Goal: Task Accomplishment & Management: Complete application form

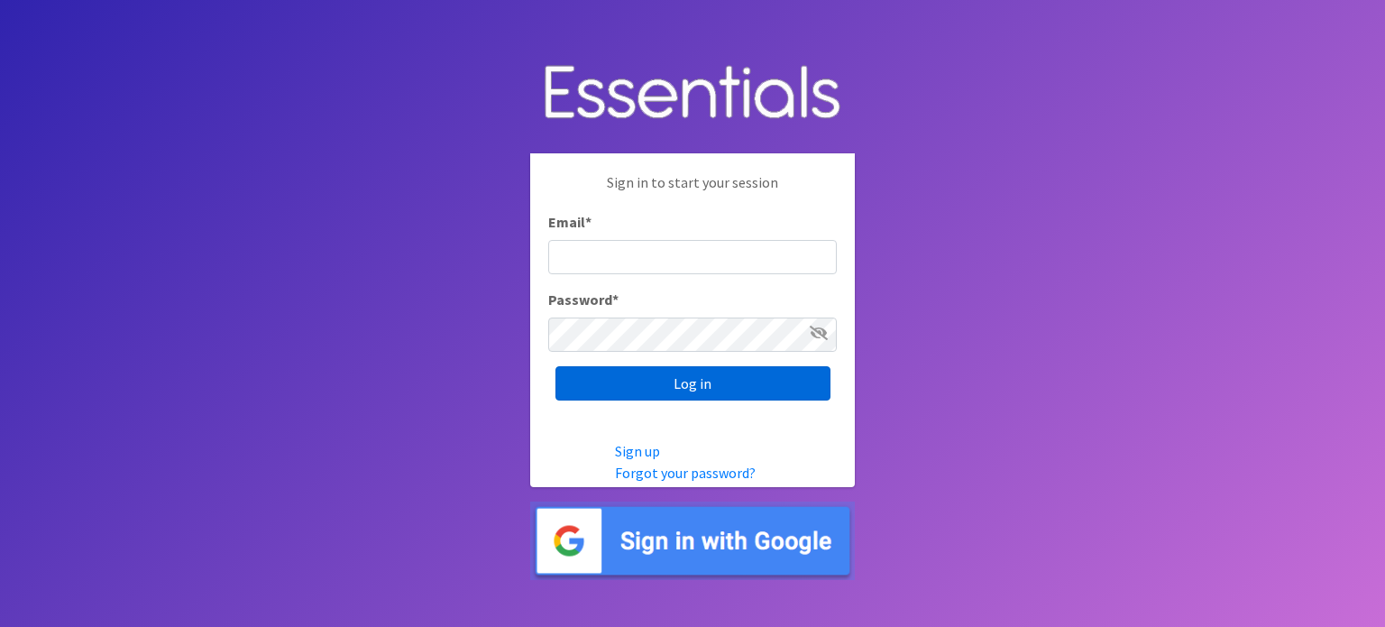
type input "[EMAIL_ADDRESS][PERSON_NAME][DOMAIN_NAME]"
click at [687, 376] on input "Log in" at bounding box center [693, 383] width 275 height 34
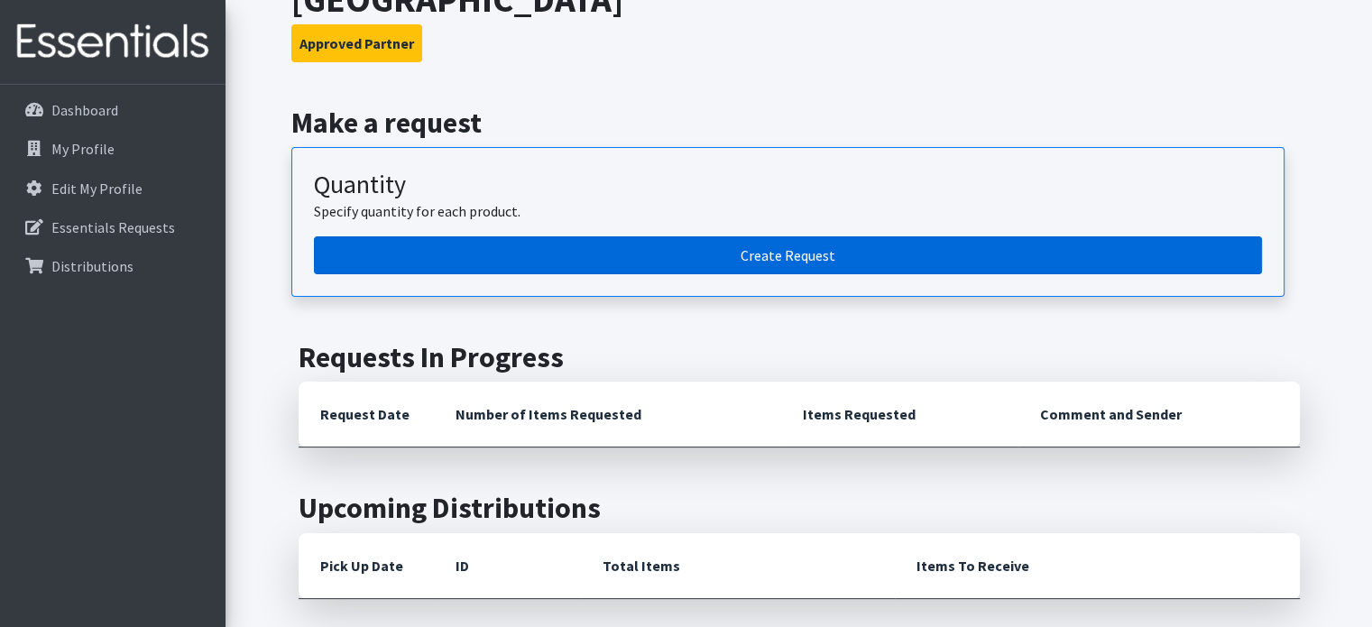
scroll to position [180, 0]
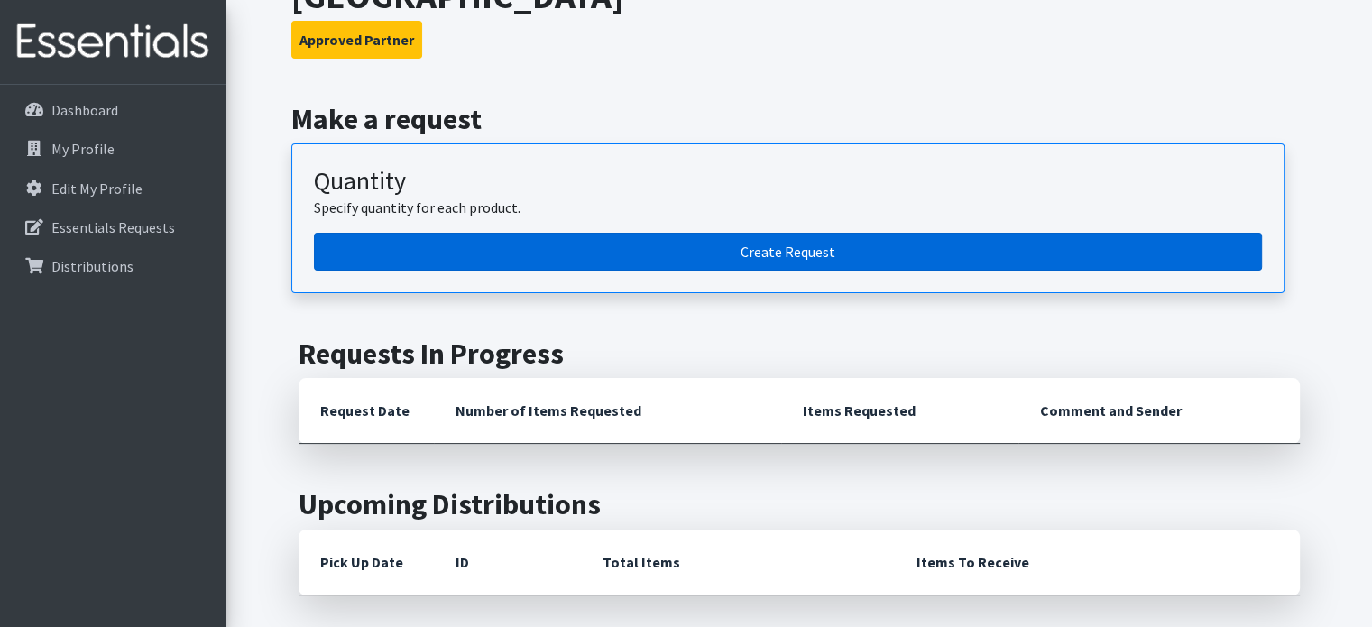
click at [530, 233] on link "Create Request" at bounding box center [788, 252] width 948 height 38
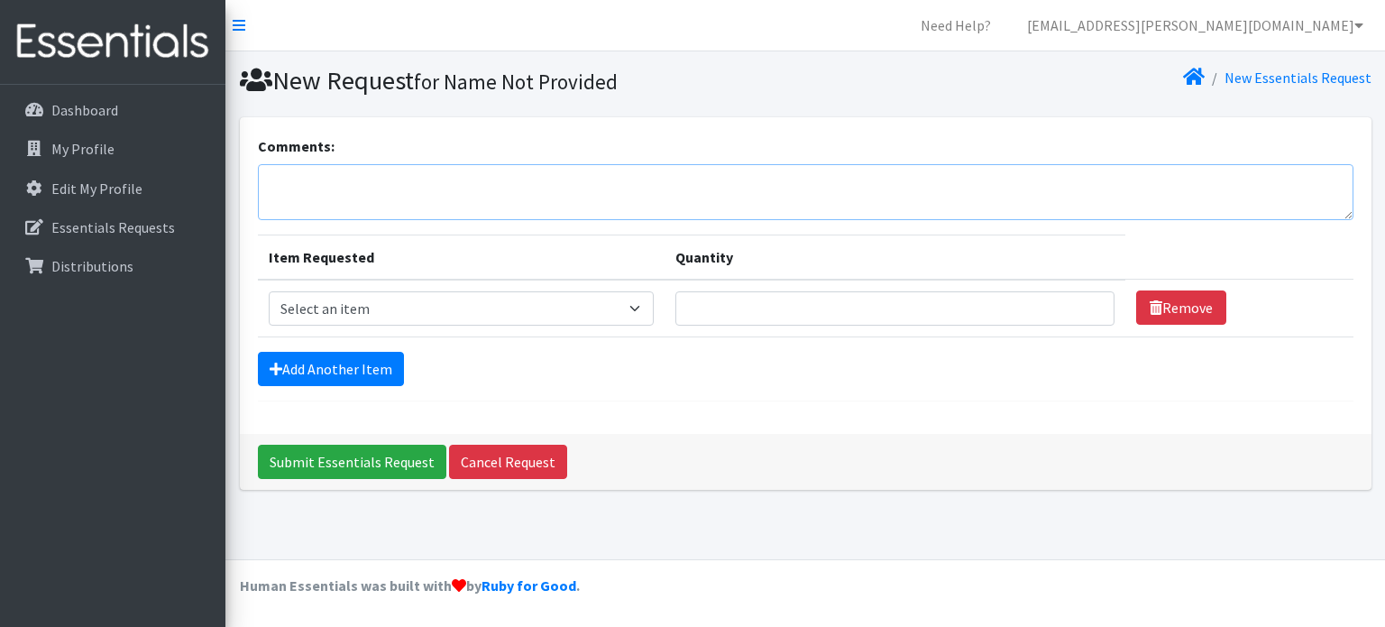
click at [502, 185] on textarea "Comments:" at bounding box center [806, 192] width 1096 height 56
type textarea "Any breast feeding items or diaper bag essentials"
click at [611, 311] on select "Select an item Adult XXX Large Adult Large Adult XX Large Adult Medium Adult Sm…" at bounding box center [462, 308] width 386 height 34
select select "414"
click at [269, 291] on select "Select an item Adult XXX Large Adult Large Adult XX Large Adult Medium Adult Sm…" at bounding box center [462, 308] width 386 height 34
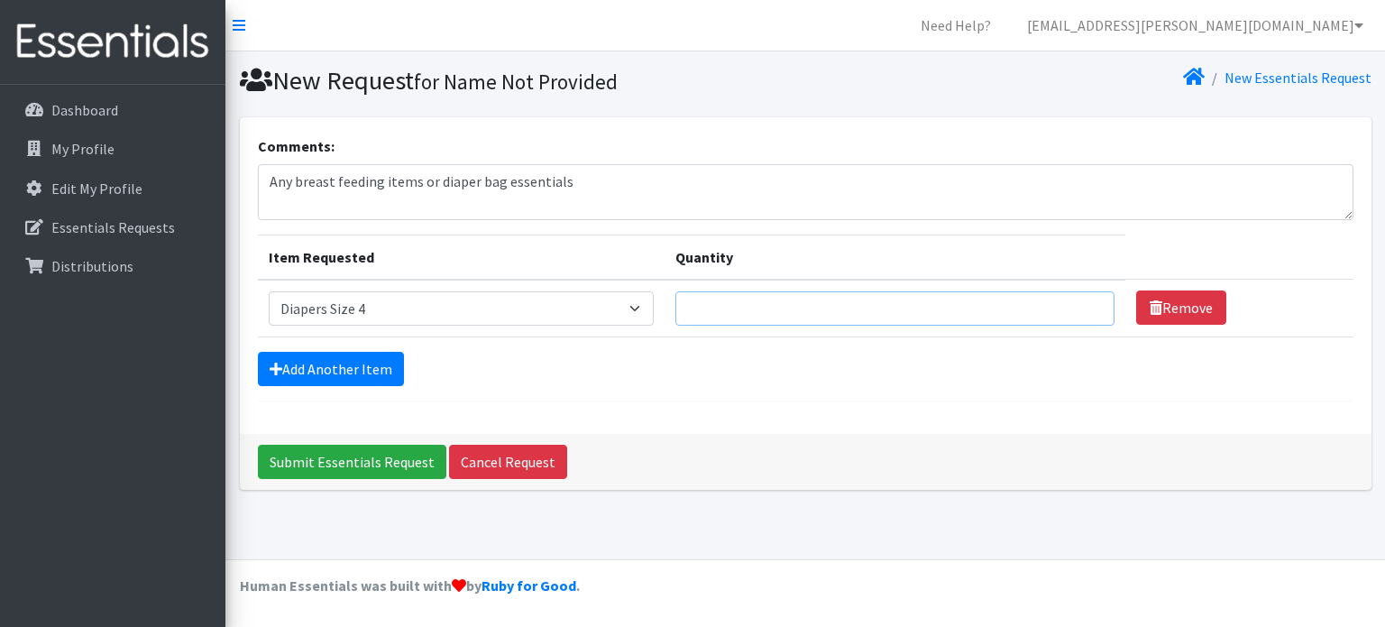
click at [751, 309] on input "Quantity" at bounding box center [895, 308] width 439 height 34
type input "300"
click at [372, 371] on link "Add Another Item" at bounding box center [331, 369] width 146 height 34
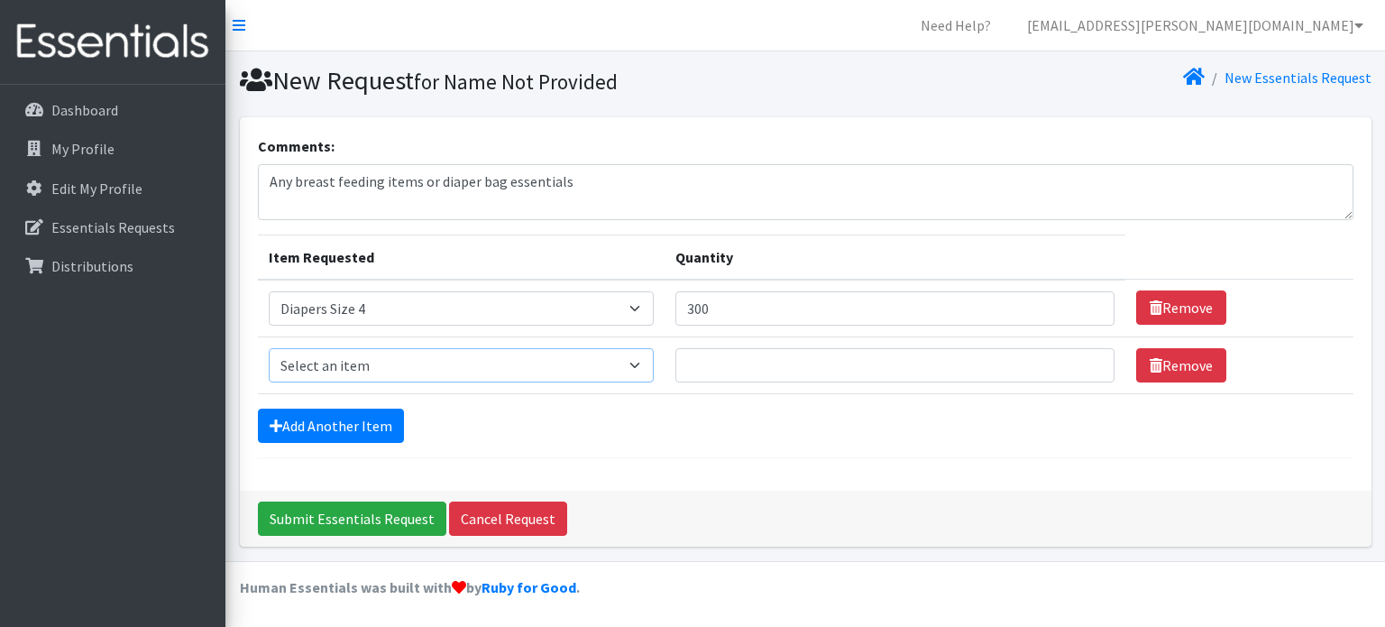
click at [372, 367] on select "Select an item Adult XXX Large Adult Large Adult XX Large Adult Medium Adult Sm…" at bounding box center [462, 365] width 386 height 34
select select "415"
click at [269, 348] on select "Select an item Adult XXX Large Adult Large Adult XX Large Adult Medium Adult Sm…" at bounding box center [462, 365] width 386 height 34
click at [724, 363] on input "Quantity" at bounding box center [895, 365] width 439 height 34
type input "300"
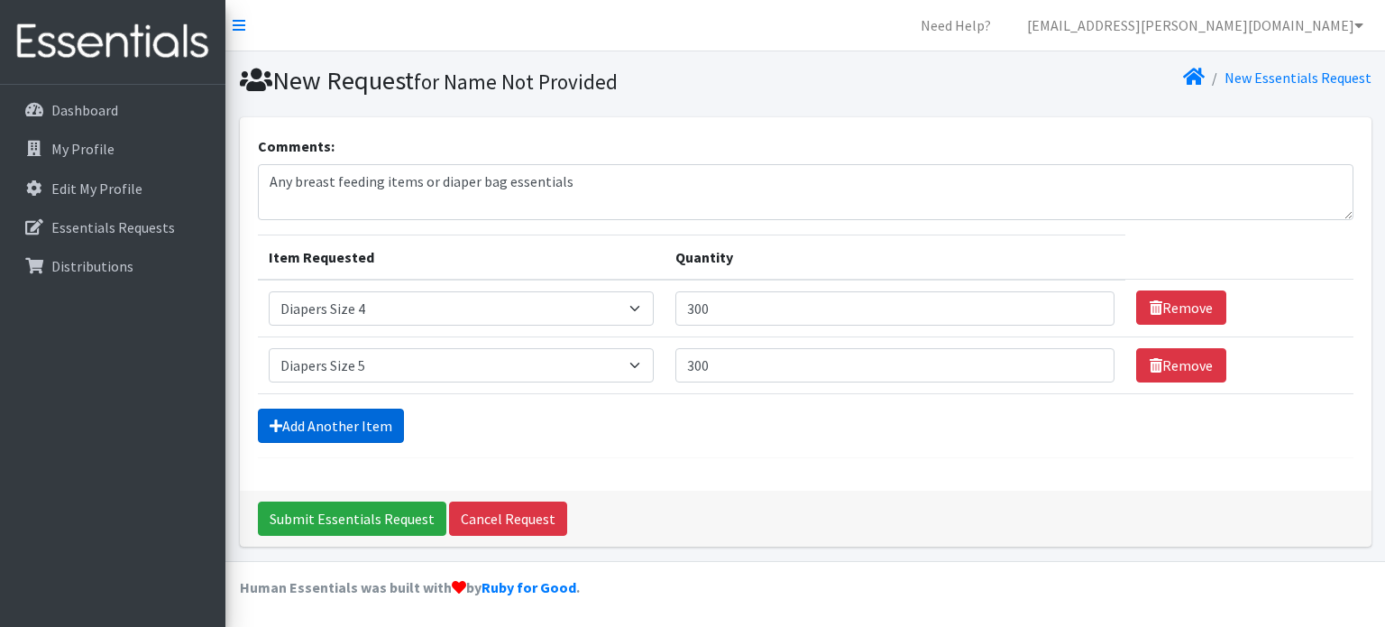
click at [335, 418] on link "Add Another Item" at bounding box center [331, 426] width 146 height 34
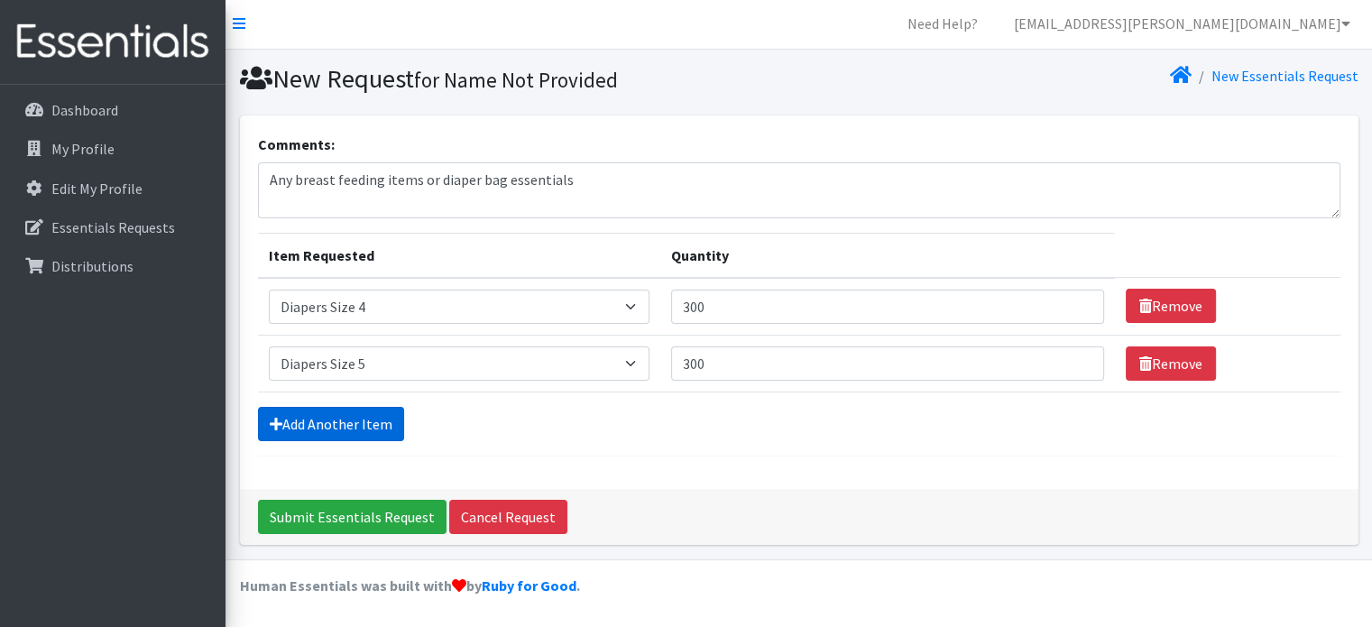
scroll to position [55, 0]
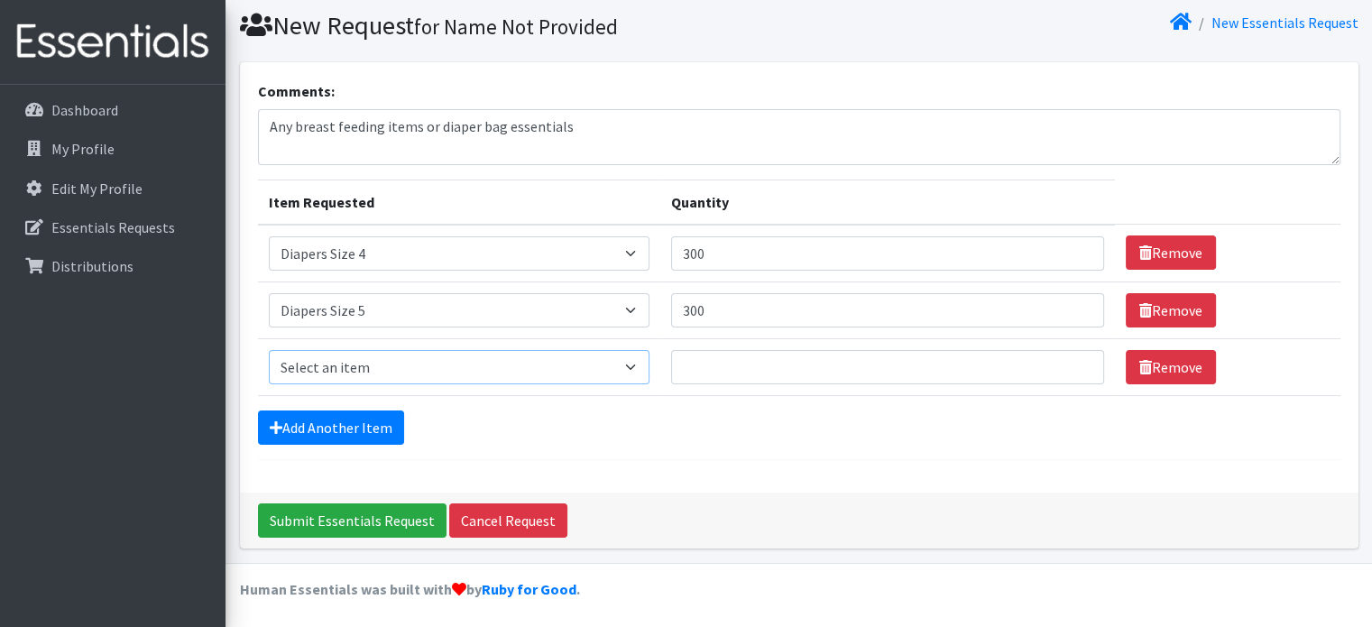
click at [343, 362] on select "Select an item Adult XXX Large Adult Large Adult XX Large Adult Medium Adult Sm…" at bounding box center [459, 367] width 381 height 34
select select "417"
click at [269, 350] on select "Select an item Adult XXX Large Adult Large Adult XX Large Adult Medium Adult Sm…" at bounding box center [459, 367] width 381 height 34
click at [685, 371] on input "Quantity" at bounding box center [888, 367] width 434 height 34
type input "300"
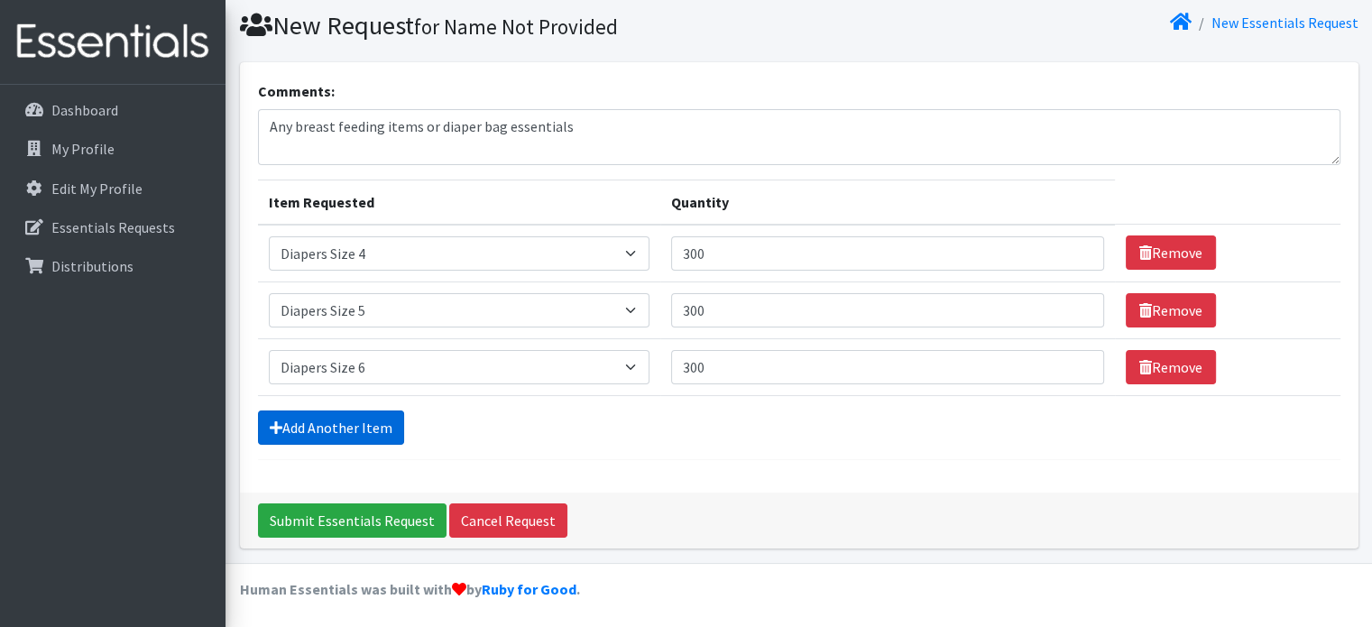
click at [305, 418] on link "Add Another Item" at bounding box center [331, 427] width 146 height 34
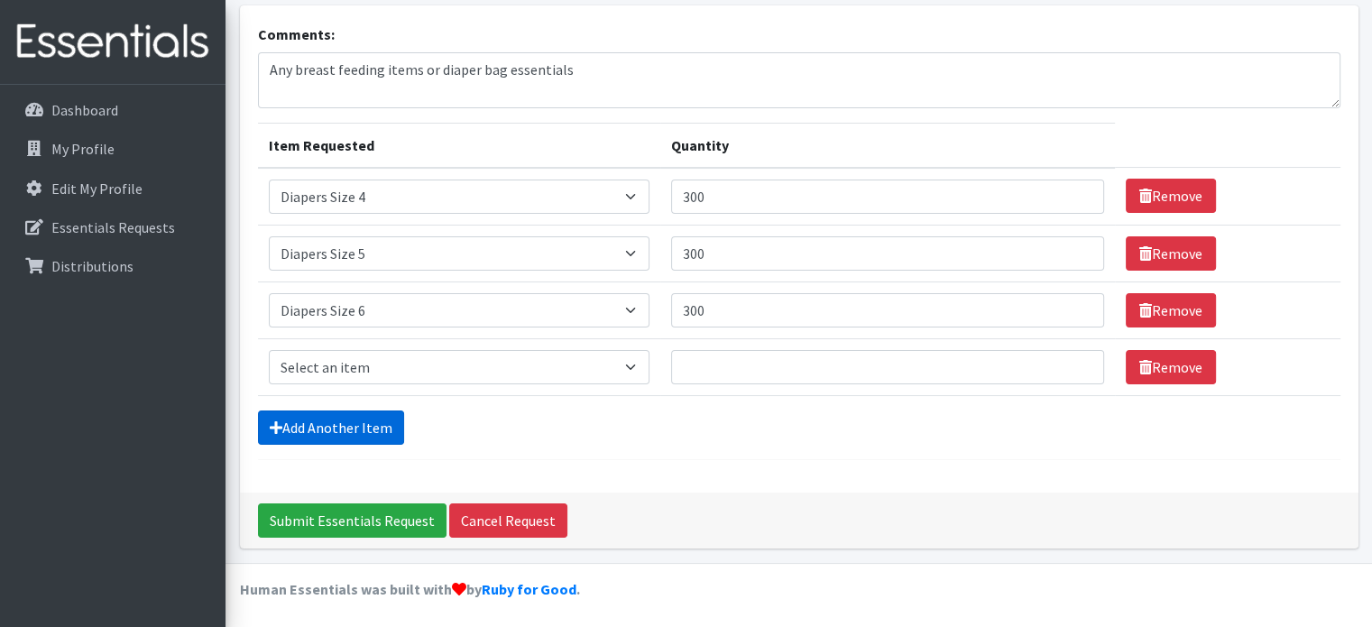
scroll to position [112, 0]
click at [299, 361] on select "Select an item Adult XXX Large Adult Large Adult XX Large Adult Medium Adult Sm…" at bounding box center [459, 367] width 381 height 34
select select "4739"
click at [269, 350] on select "Select an item Adult XXX Large Adult Large Adult XX Large Adult Medium Adult Sm…" at bounding box center [459, 367] width 381 height 34
type input "300"
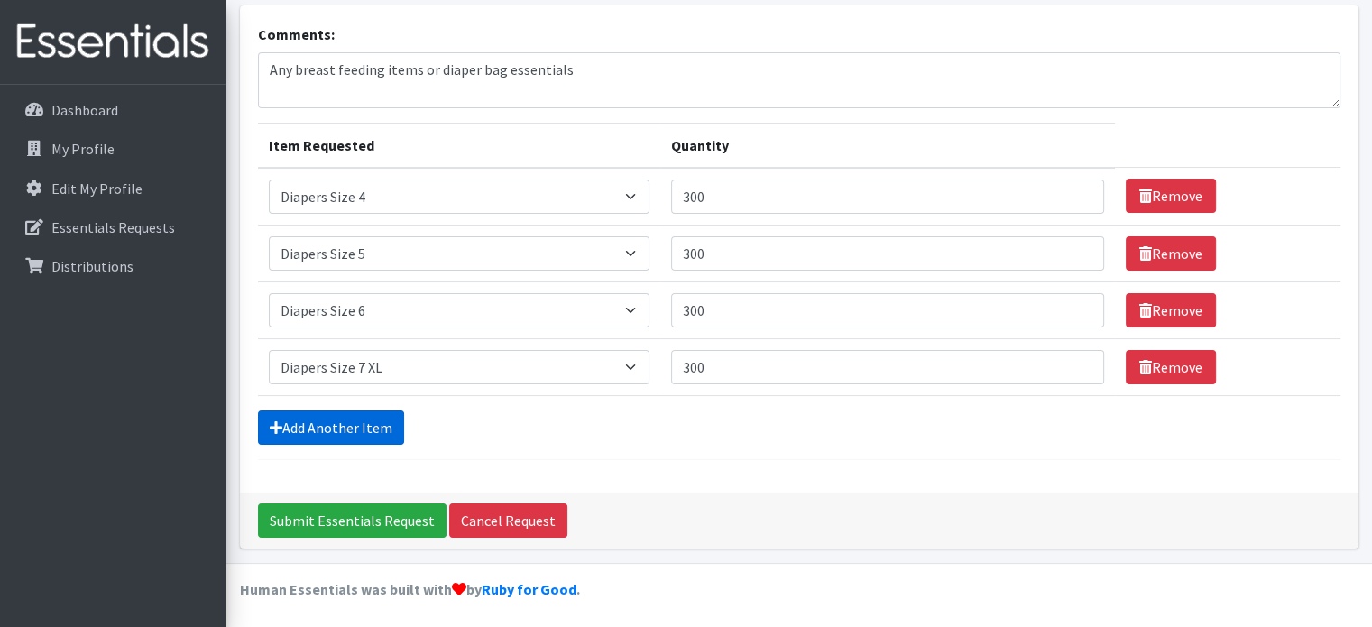
click at [345, 426] on link "Add Another Item" at bounding box center [331, 427] width 146 height 34
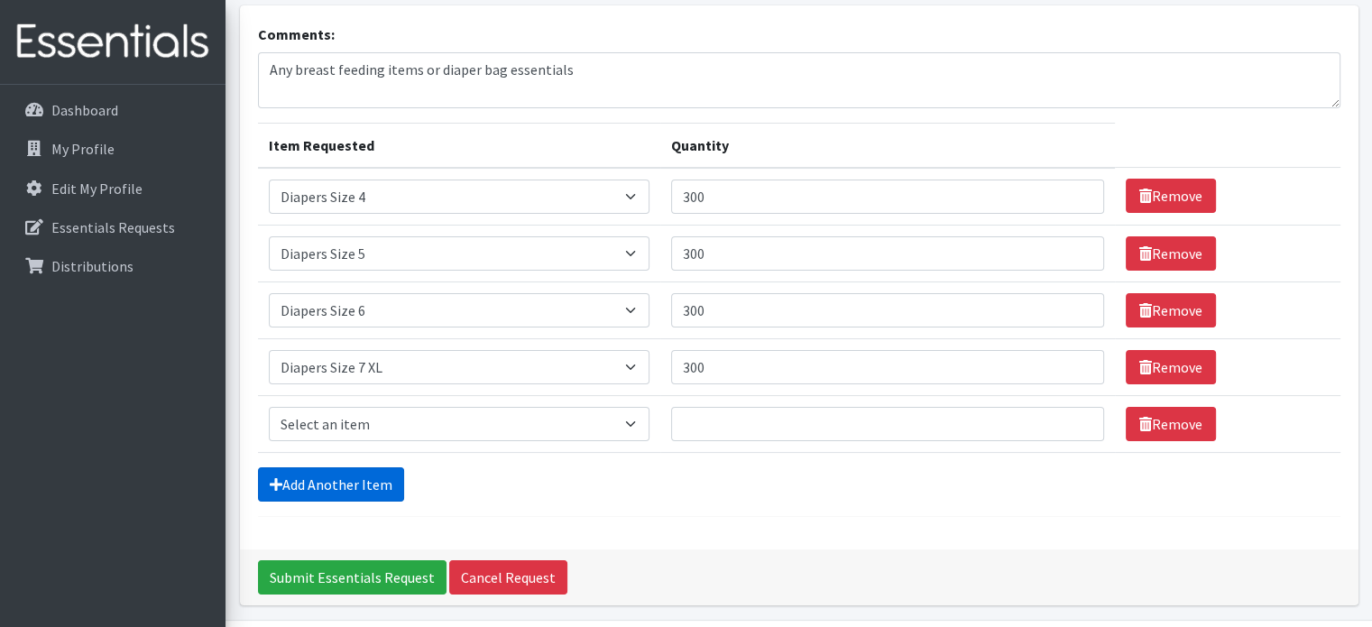
scroll to position [169, 0]
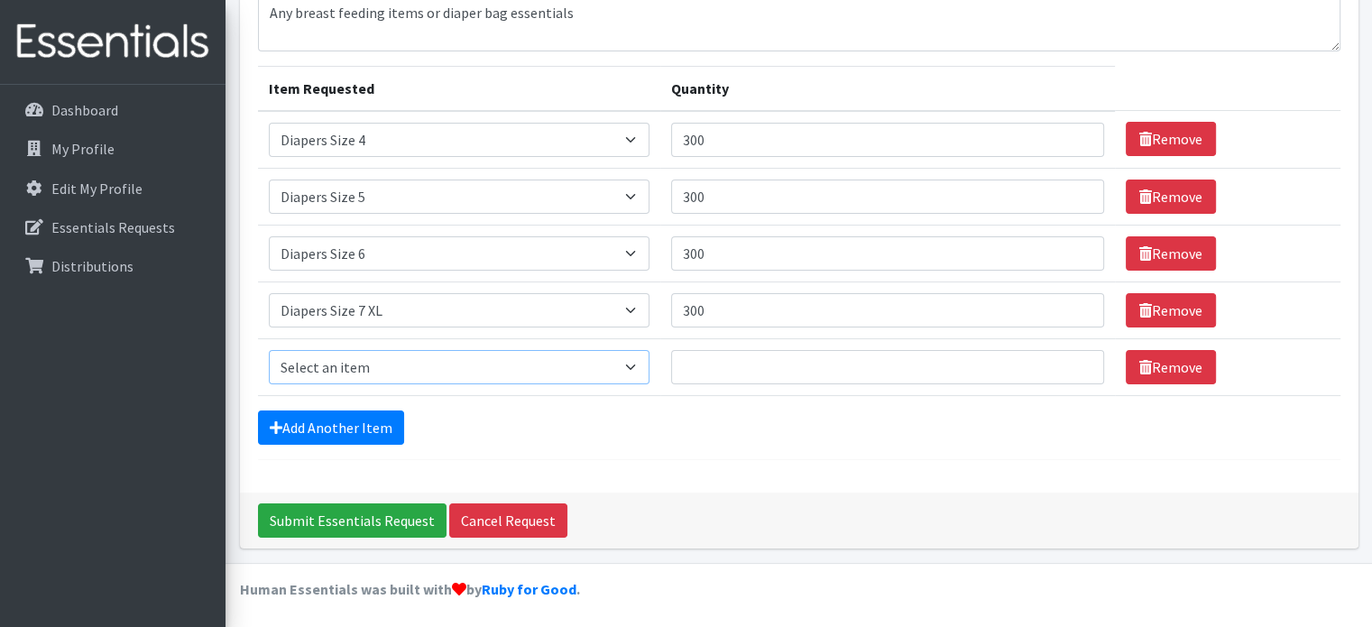
click at [345, 358] on select "Select an item Adult XXX Large Adult Large Adult XX Large Adult Medium Adult Sm…" at bounding box center [459, 367] width 381 height 34
select select "2927"
click at [269, 350] on select "Select an item Adult XXX Large Adult Large Adult XX Large Adult Medium Adult Sm…" at bounding box center [459, 367] width 381 height 34
type input "250"
click at [360, 425] on link "Add Another Item" at bounding box center [331, 427] width 146 height 34
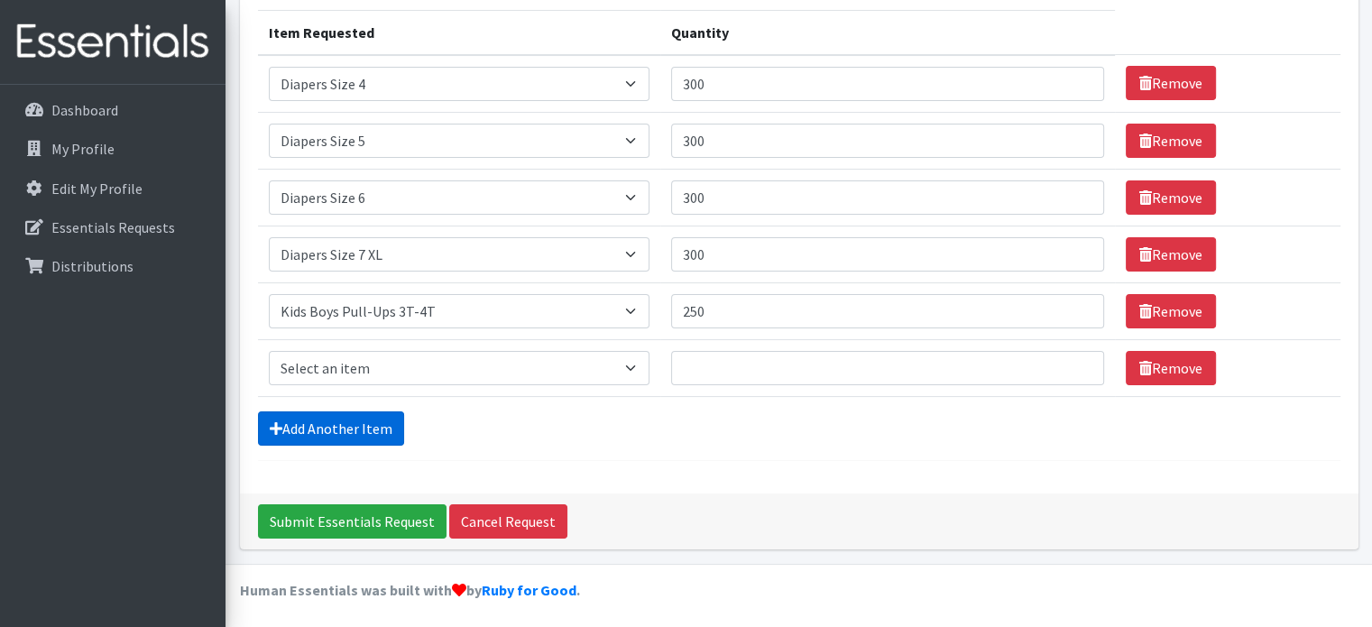
scroll to position [225, 0]
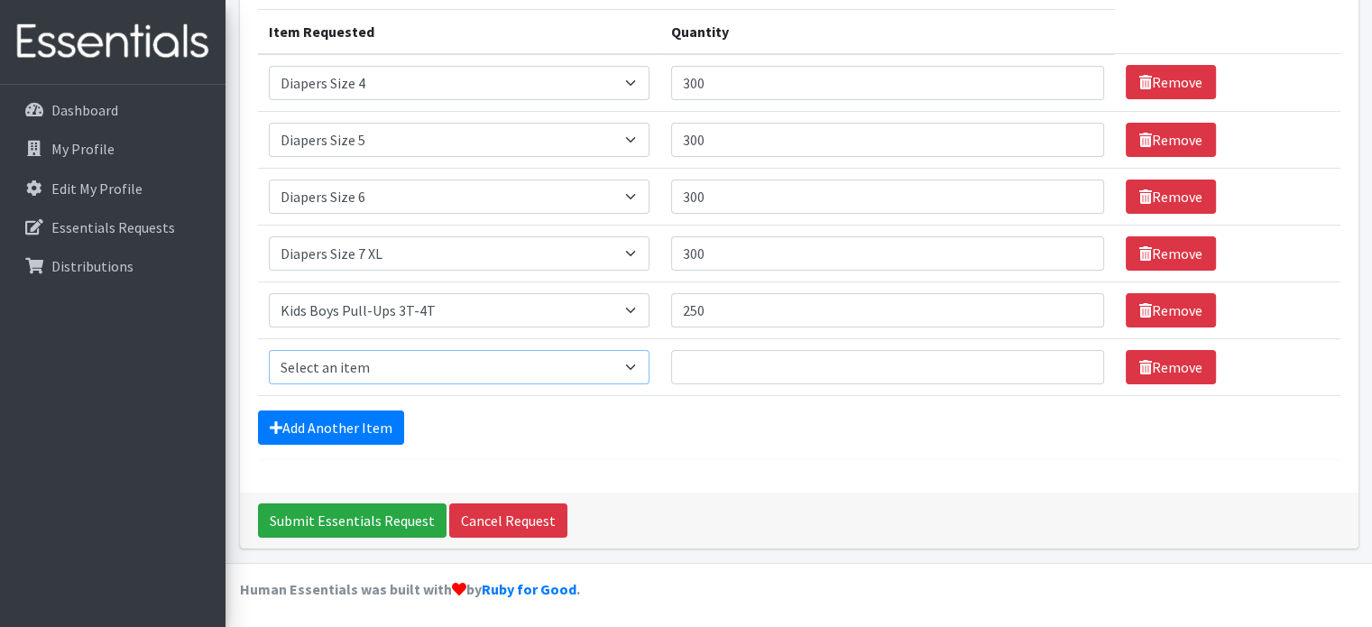
click at [361, 353] on select "Select an item Adult XXX Large Adult Large Adult XX Large Adult Medium Adult Sm…" at bounding box center [459, 367] width 381 height 34
select select "2929"
click at [269, 350] on select "Select an item Adult XXX Large Adult Large Adult XX Large Adult Medium Adult Sm…" at bounding box center [459, 367] width 381 height 34
type input "300"
click at [384, 425] on link "Add Another Item" at bounding box center [331, 427] width 146 height 34
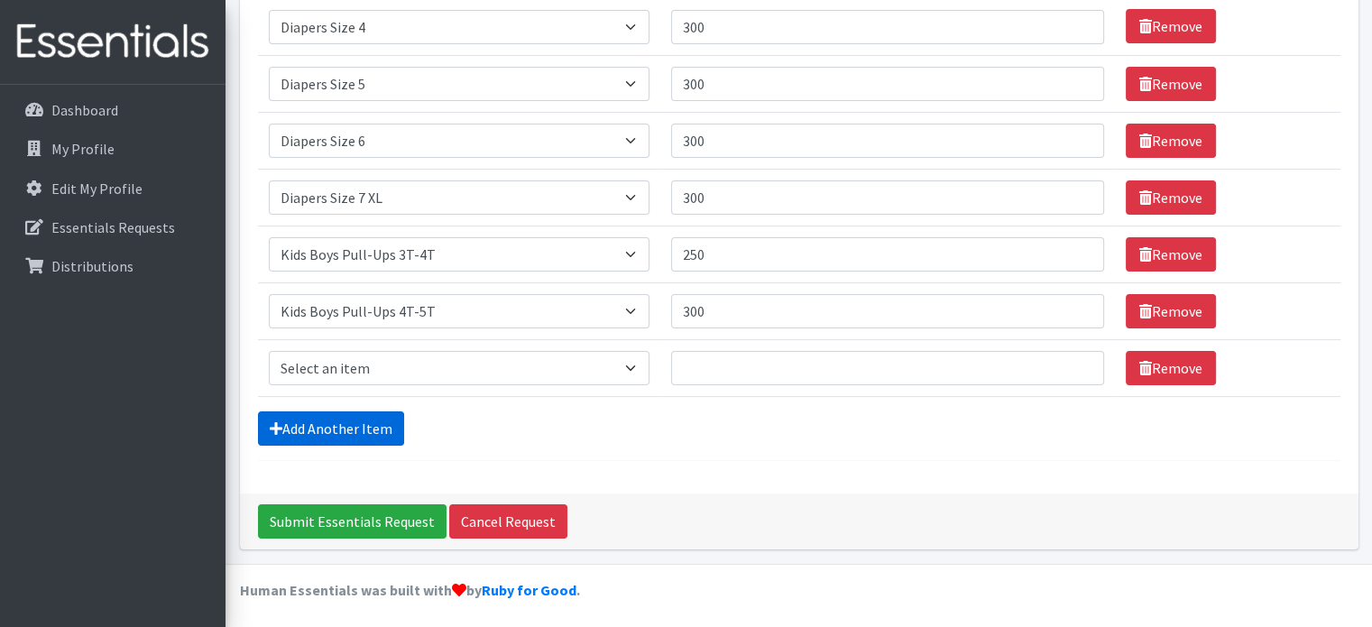
scroll to position [281, 0]
click at [393, 365] on select "Select an item Adult XXX Large Adult Large Adult XX Large Adult Medium Adult Sm…" at bounding box center [459, 368] width 381 height 34
select select "11444"
click at [269, 351] on select "Select an item Adult XXX Large Adult Large Adult XX Large Adult Medium Adult Sm…" at bounding box center [459, 368] width 381 height 34
type input "10"
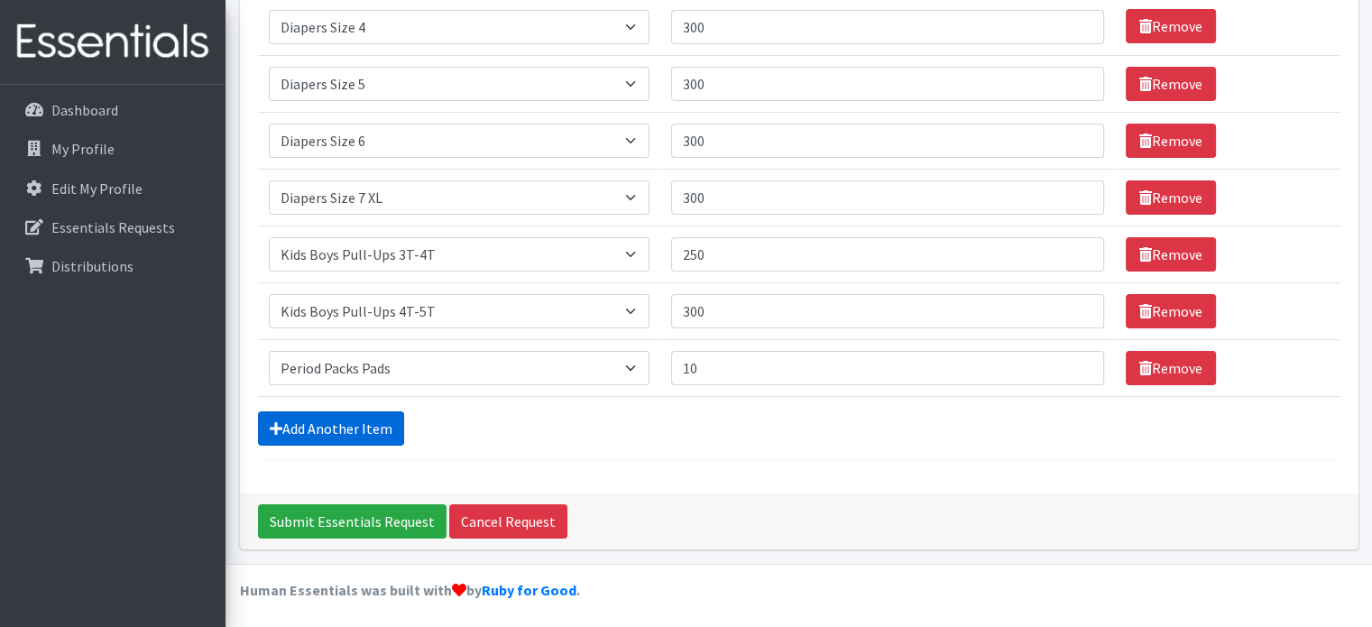
click at [348, 427] on link "Add Another Item" at bounding box center [331, 428] width 146 height 34
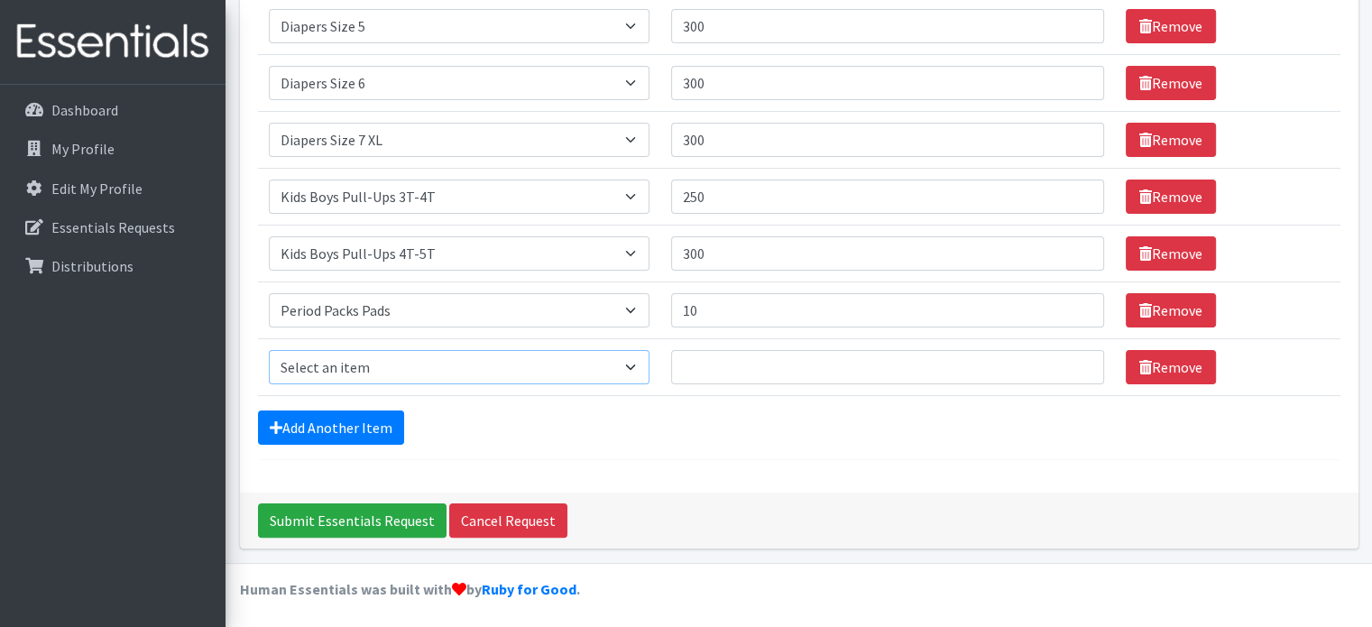
click at [361, 358] on select "Select an item Adult XXX Large Adult Large Adult XX Large Adult Medium Adult Sm…" at bounding box center [459, 367] width 381 height 34
select select "11445"
click at [269, 350] on select "Select an item Adult XXX Large Adult Large Adult XX Large Adult Medium Adult Sm…" at bounding box center [459, 367] width 381 height 34
type input "10"
click at [357, 421] on link "Add Another Item" at bounding box center [331, 427] width 146 height 34
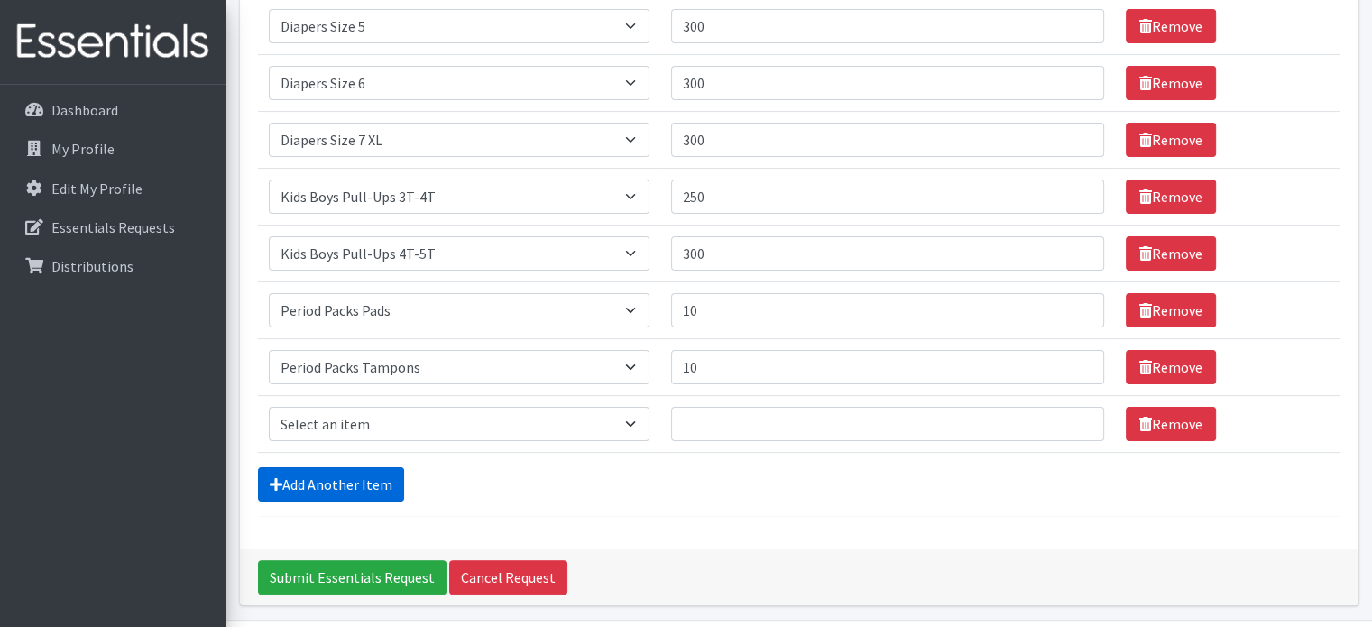
scroll to position [395, 0]
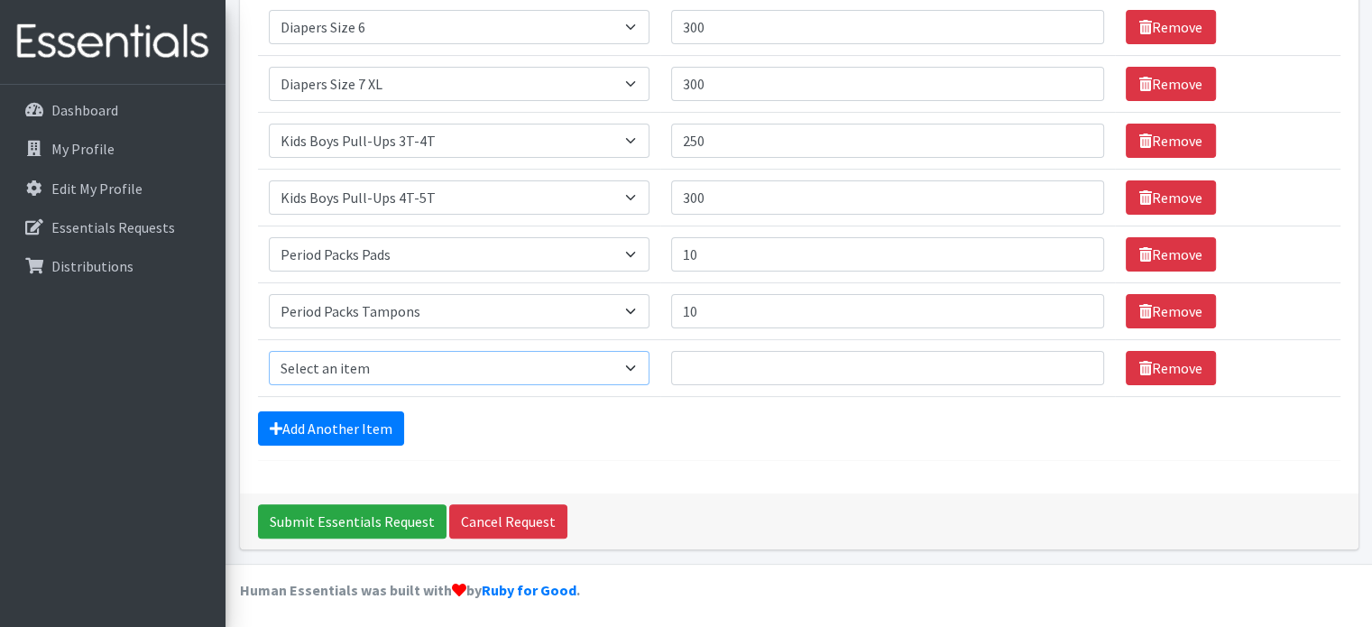
click at [356, 364] on select "Select an item Adult XXX Large Adult Large Adult XX Large Adult Medium Adult Sm…" at bounding box center [459, 368] width 381 height 34
select select "4828"
click at [269, 351] on select "Select an item Adult XXX Large Adult Large Adult XX Large Adult Medium Adult Sm…" at bounding box center [459, 368] width 381 height 34
type input "36"
click at [361, 521] on input "Submit Essentials Request" at bounding box center [352, 521] width 188 height 34
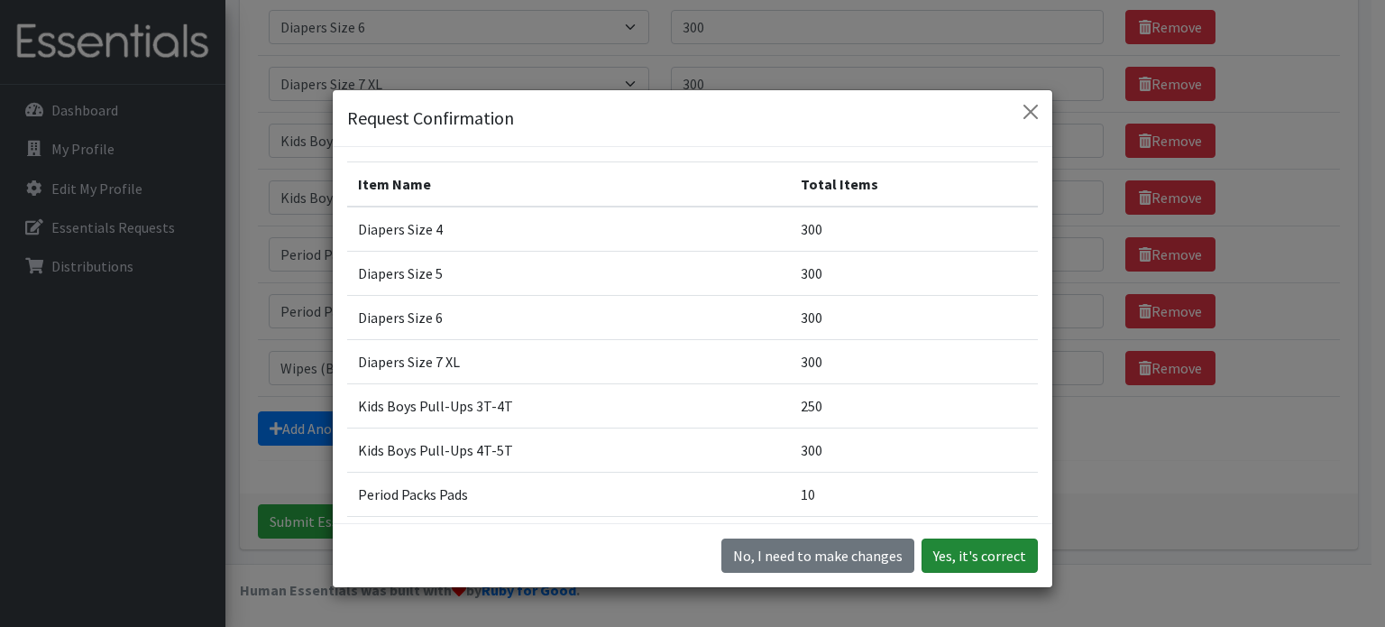
drag, startPoint x: 1007, startPoint y: 556, endPoint x: 998, endPoint y: 556, distance: 9.1
click at [1000, 556] on button "Yes, it's correct" at bounding box center [980, 555] width 116 height 34
